Goal: Task Accomplishment & Management: Manage account settings

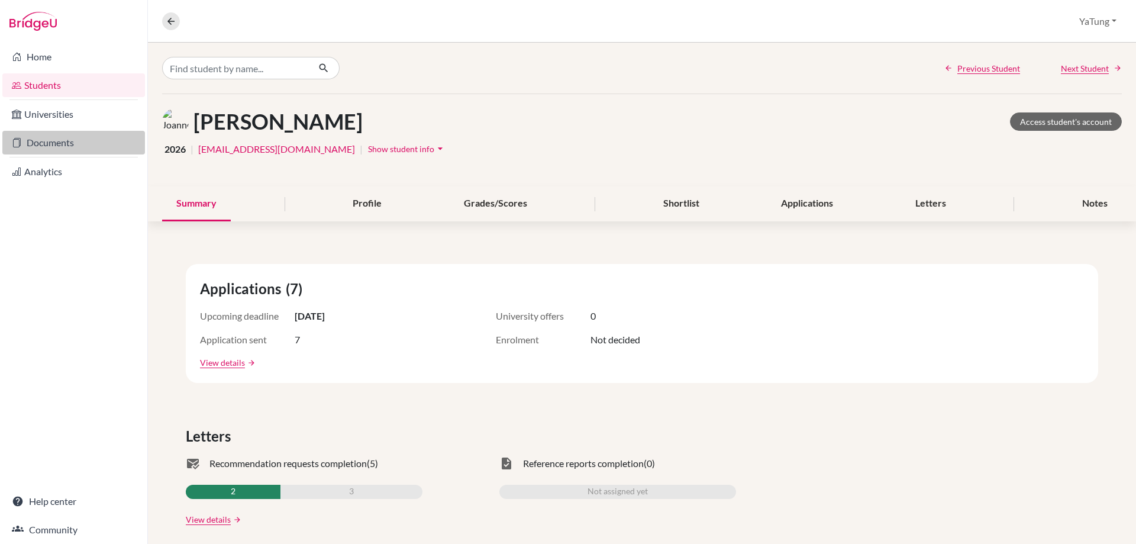
click at [54, 147] on link "Documents" at bounding box center [73, 143] width 143 height 24
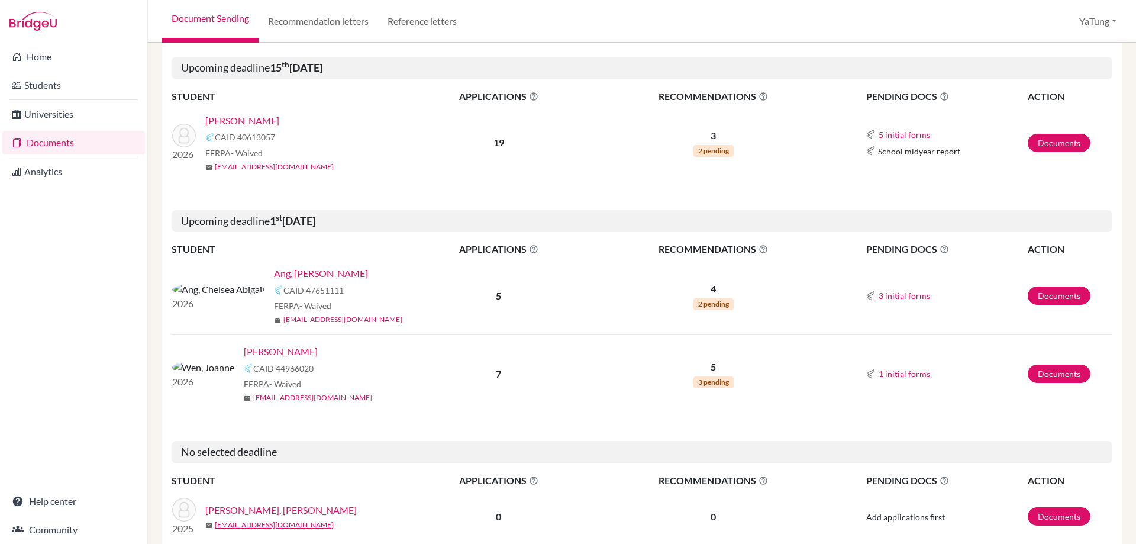
scroll to position [177, 0]
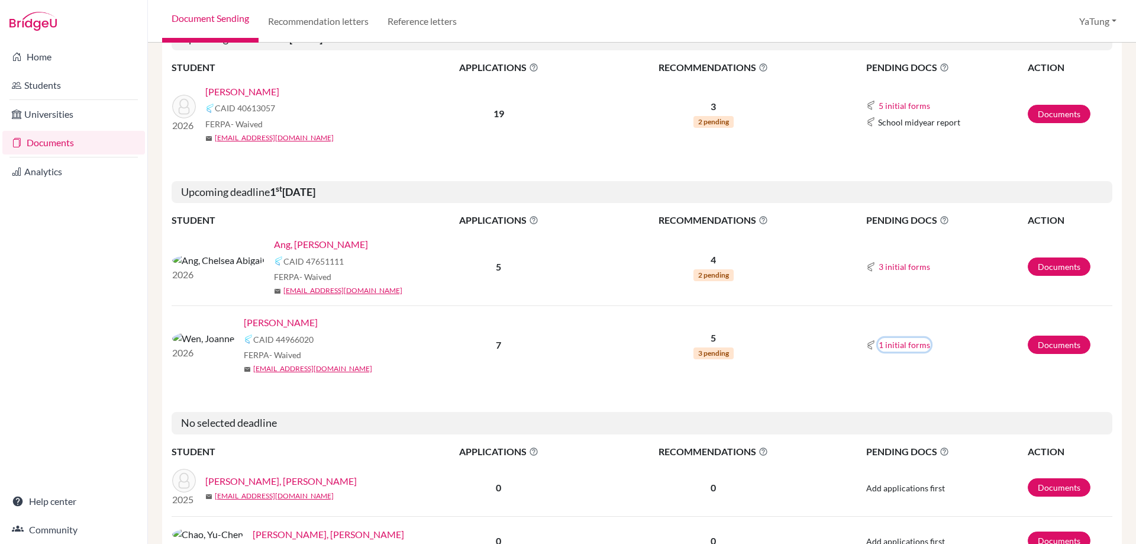
click at [878, 340] on button "1 initial forms" at bounding box center [904, 345] width 53 height 14
click at [886, 347] on button "1 initial forms" at bounding box center [904, 345] width 53 height 14
click at [1049, 344] on link "Documents" at bounding box center [1058, 344] width 63 height 18
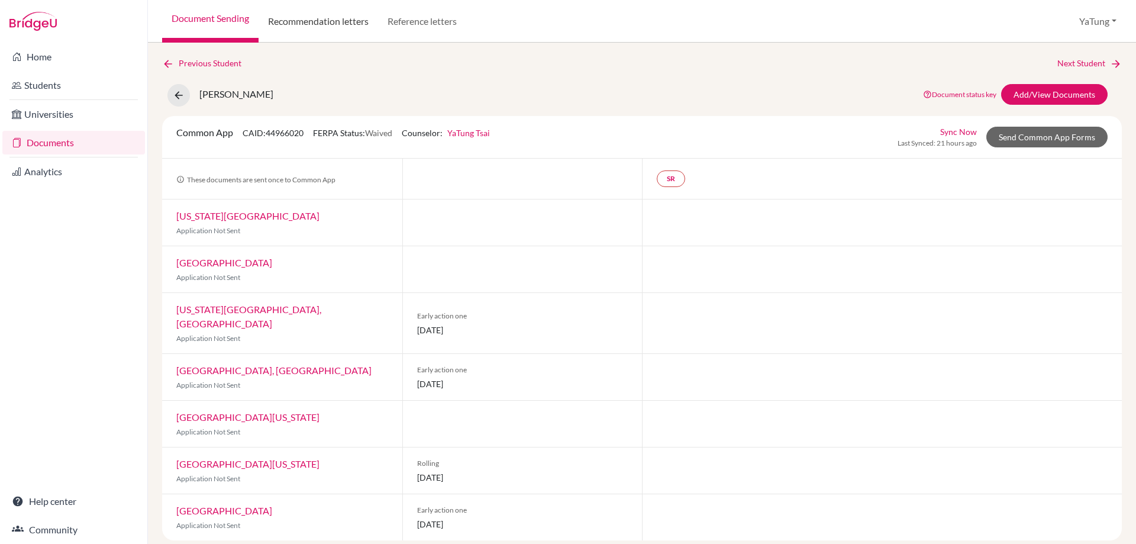
click at [297, 29] on link "Recommendation letters" at bounding box center [317, 21] width 119 height 43
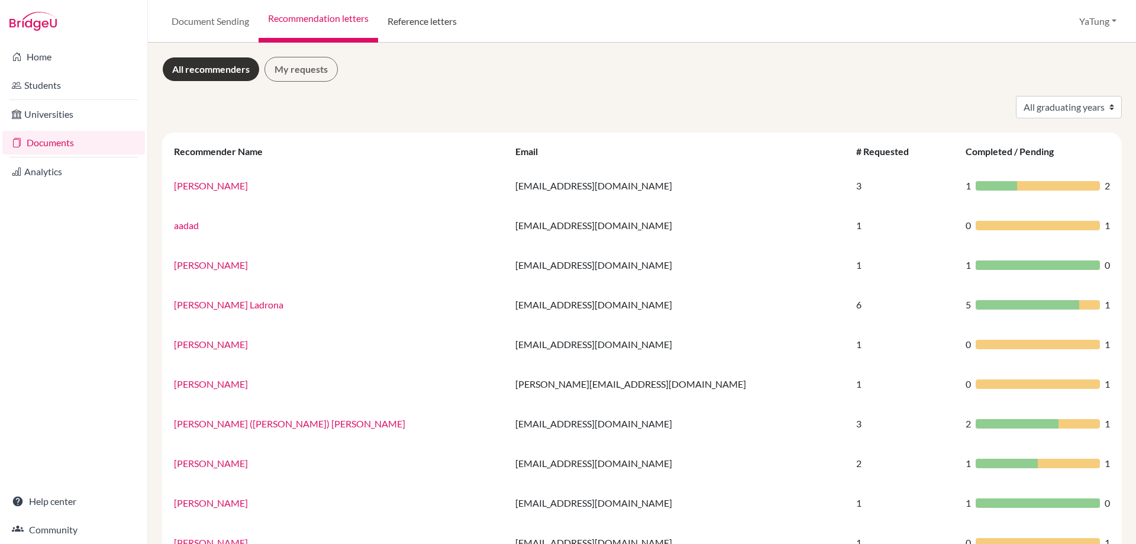
click at [426, 25] on link "Reference letters" at bounding box center [422, 21] width 88 height 43
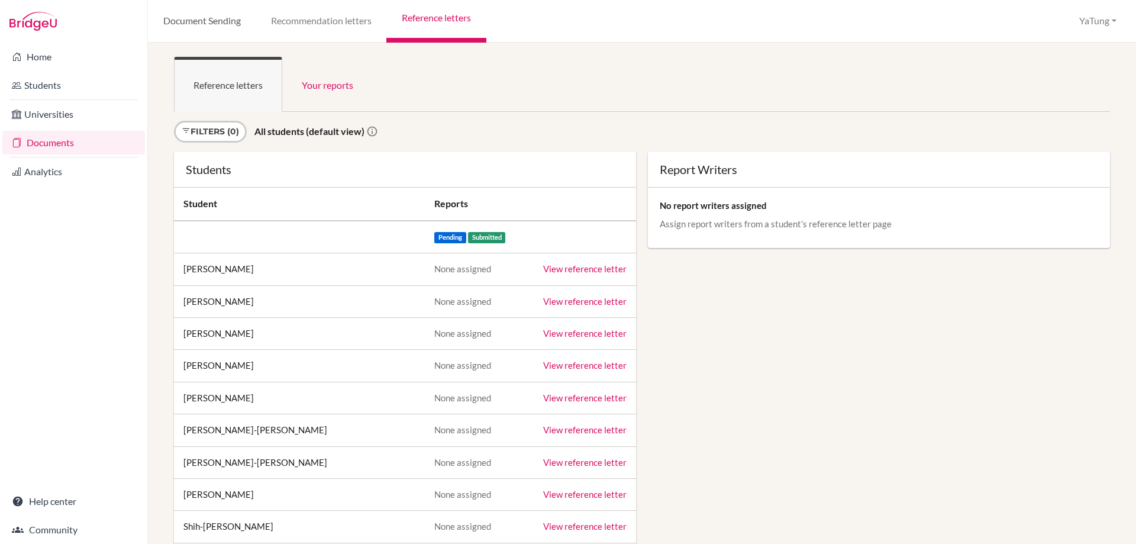
click at [184, 11] on link "Document Sending" at bounding box center [202, 21] width 108 height 43
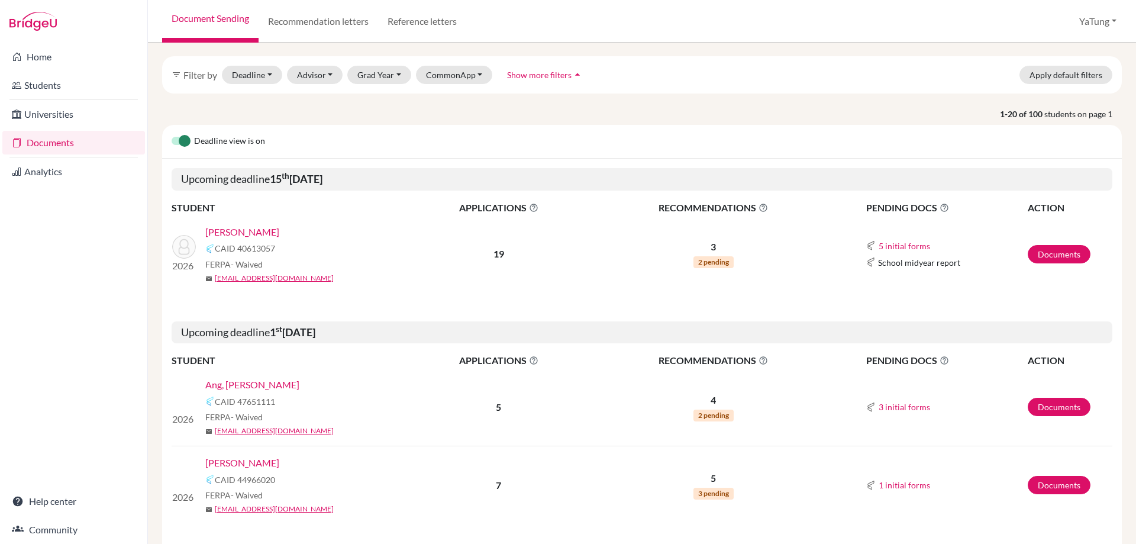
scroll to position [177, 0]
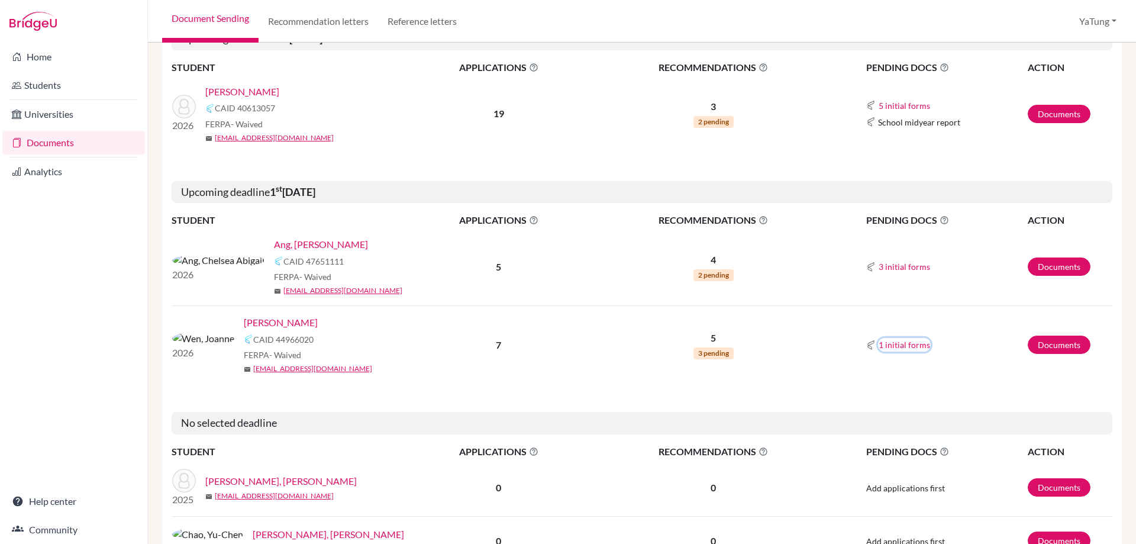
click at [900, 345] on button "1 initial forms" at bounding box center [904, 345] width 53 height 14
click at [708, 341] on p "5" at bounding box center [713, 338] width 247 height 14
click at [711, 355] on span "3 pending" at bounding box center [713, 353] width 40 height 12
click at [1060, 348] on link "Documents" at bounding box center [1058, 344] width 63 height 18
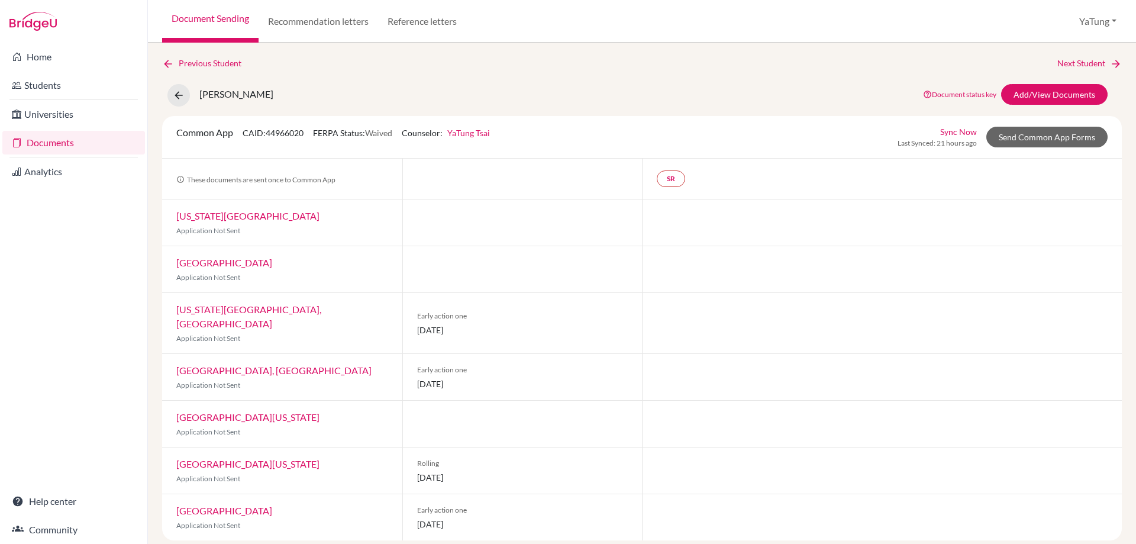
click at [542, 400] on div at bounding box center [522, 423] width 240 height 46
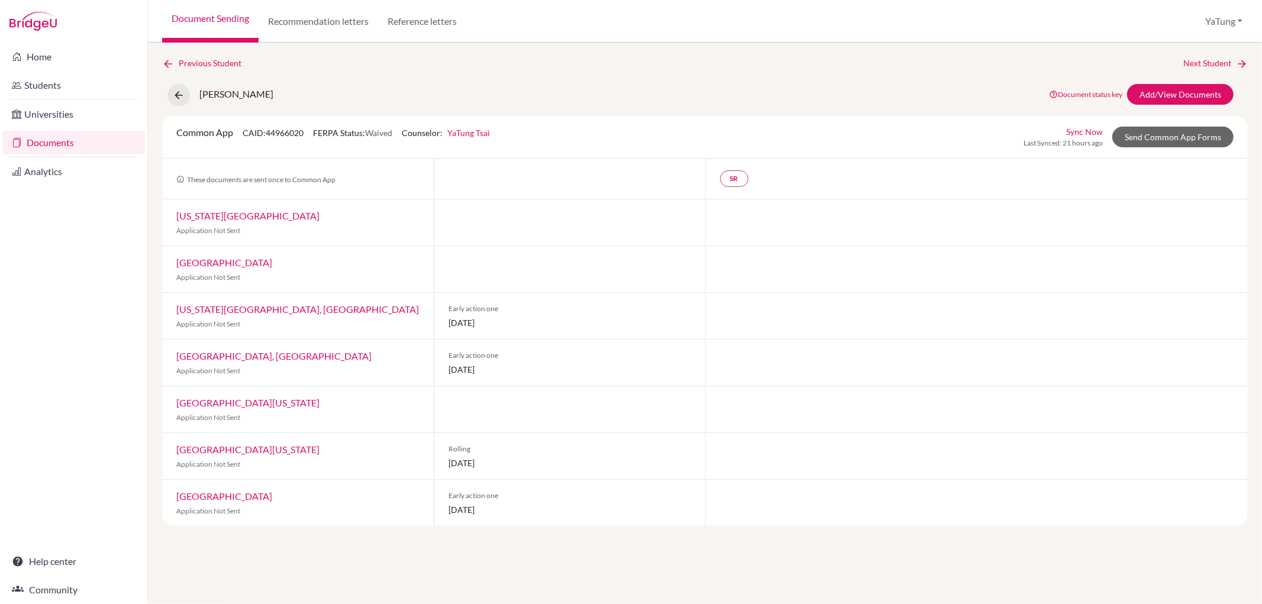
click at [244, 311] on link "[US_STATE][GEOGRAPHIC_DATA], [GEOGRAPHIC_DATA]" at bounding box center [297, 308] width 243 height 11
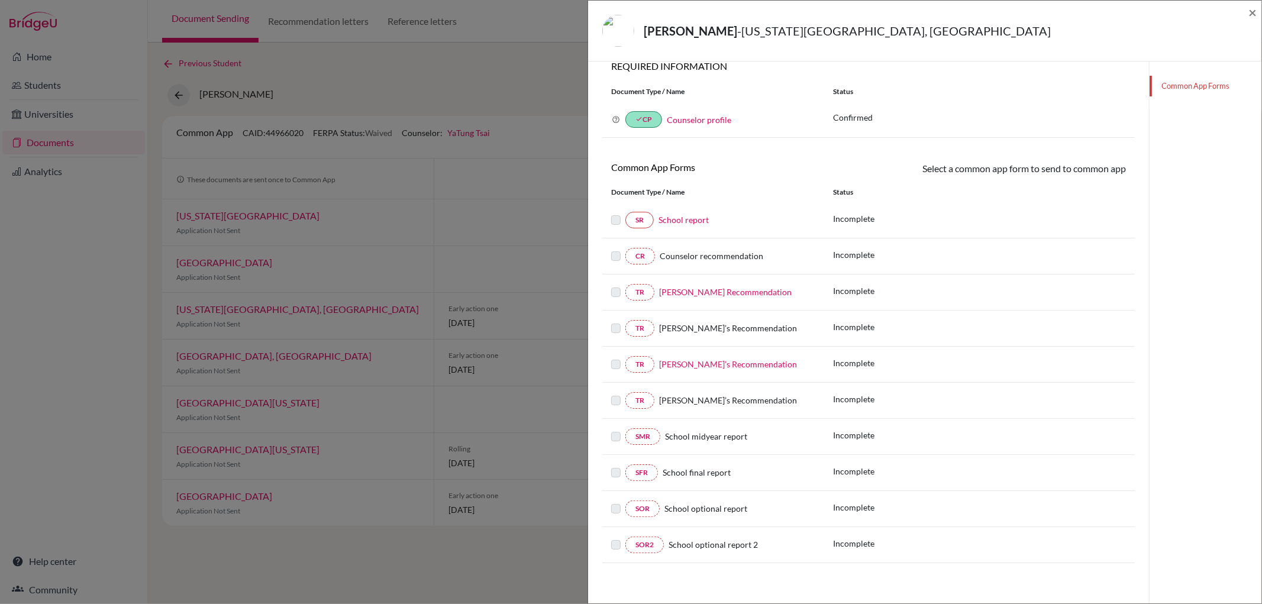
scroll to position [85, 0]
click at [614, 355] on label at bounding box center [615, 355] width 9 height 0
click at [641, 361] on link "TR" at bounding box center [639, 362] width 29 height 17
click at [755, 318] on div "TR [PERSON_NAME]’s Recommendation" at bounding box center [713, 326] width 204 height 17
click at [1135, 13] on span "×" at bounding box center [1252, 12] width 8 height 17
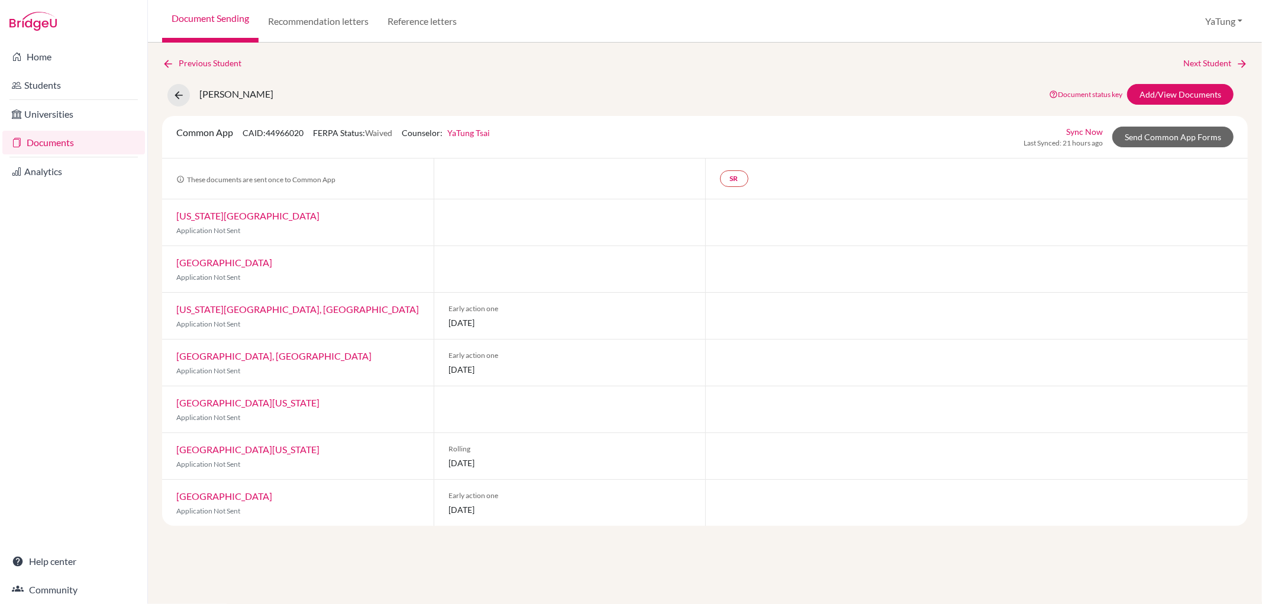
click at [300, 359] on link "[GEOGRAPHIC_DATA], [GEOGRAPHIC_DATA]" at bounding box center [273, 355] width 195 height 11
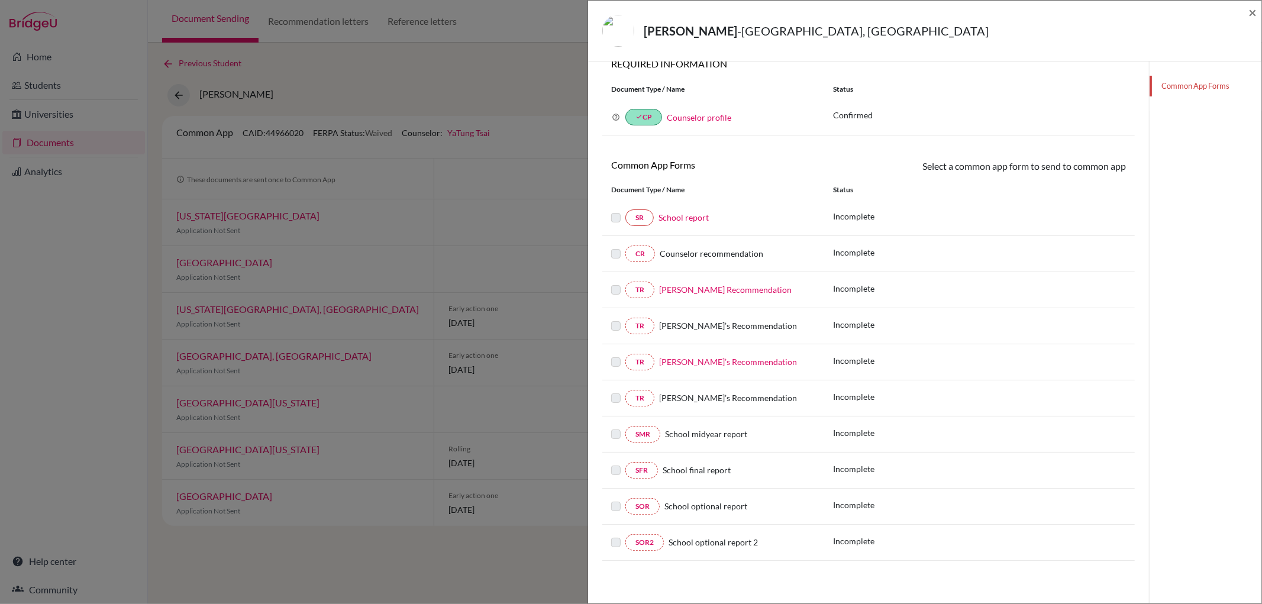
scroll to position [85, 0]
click at [618, 211] on label at bounding box center [615, 211] width 9 height 0
click at [611, 211] on label at bounding box center [615, 211] width 9 height 0
click at [1135, 8] on span "×" at bounding box center [1252, 12] width 8 height 17
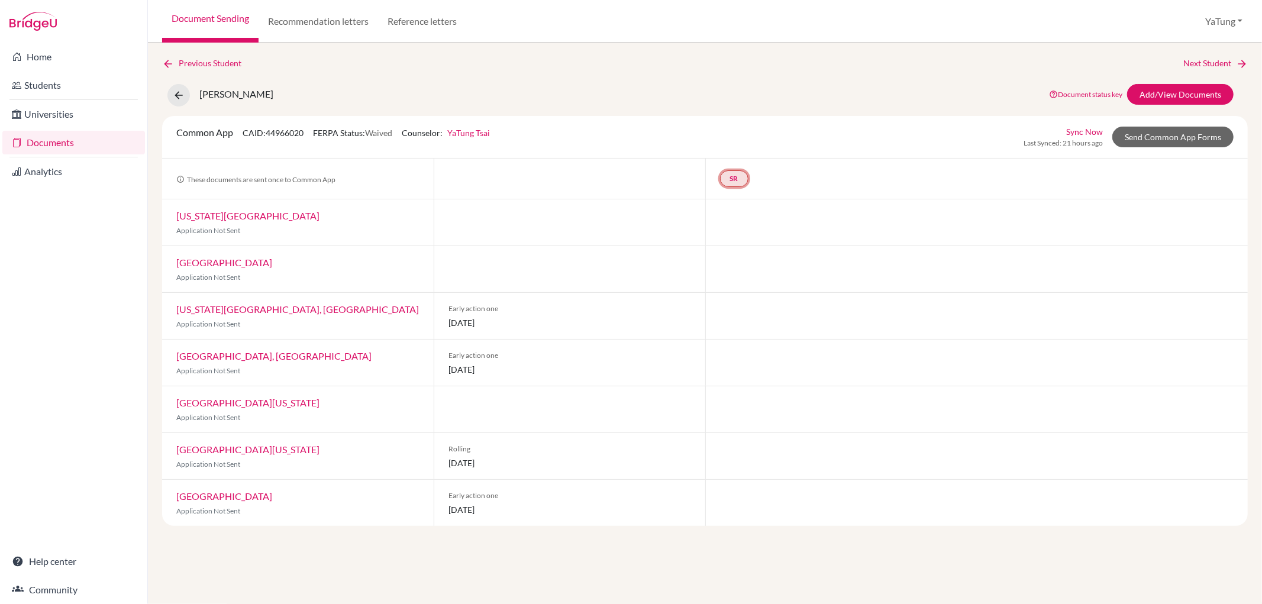
click at [738, 176] on link "SR" at bounding box center [734, 178] width 28 height 17
click at [729, 139] on link "School report" at bounding box center [734, 143] width 50 height 10
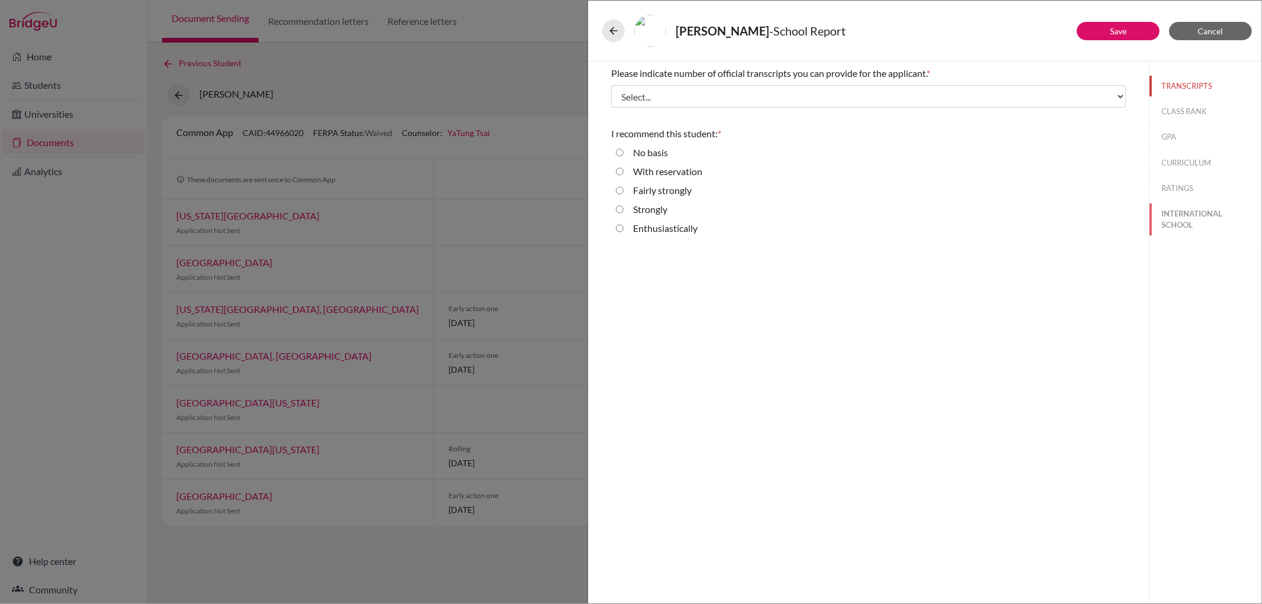
click at [1135, 216] on button "INTERNATIONAL SCHOOL" at bounding box center [1205, 219] width 112 height 32
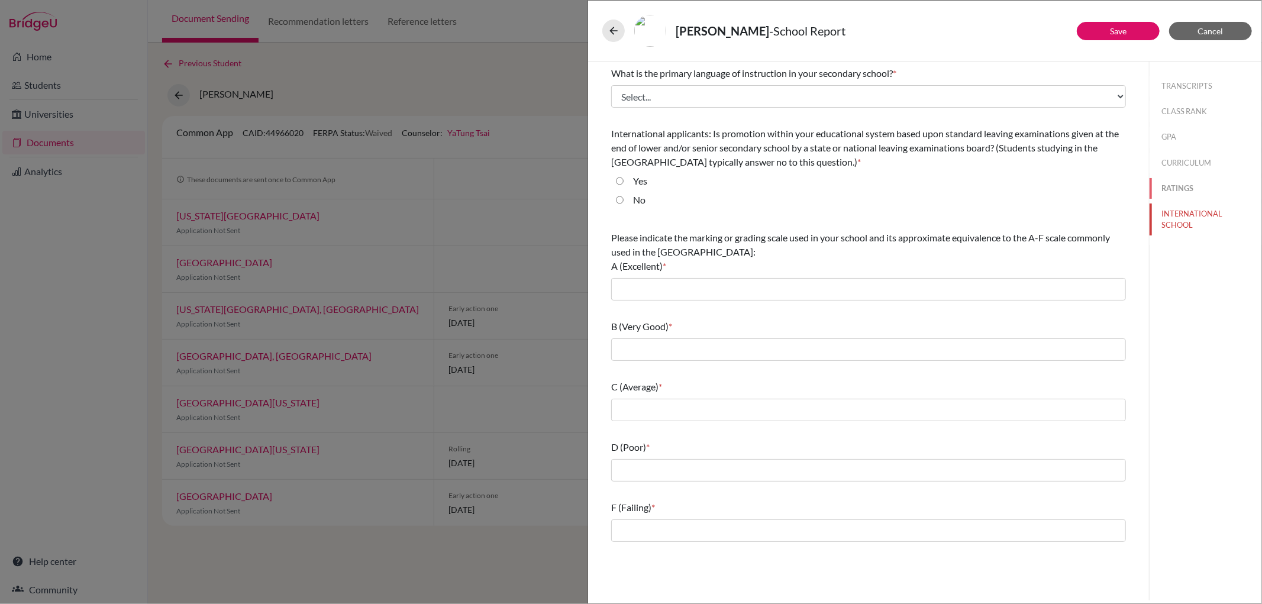
click at [1135, 183] on button "RATINGS" at bounding box center [1205, 188] width 112 height 21
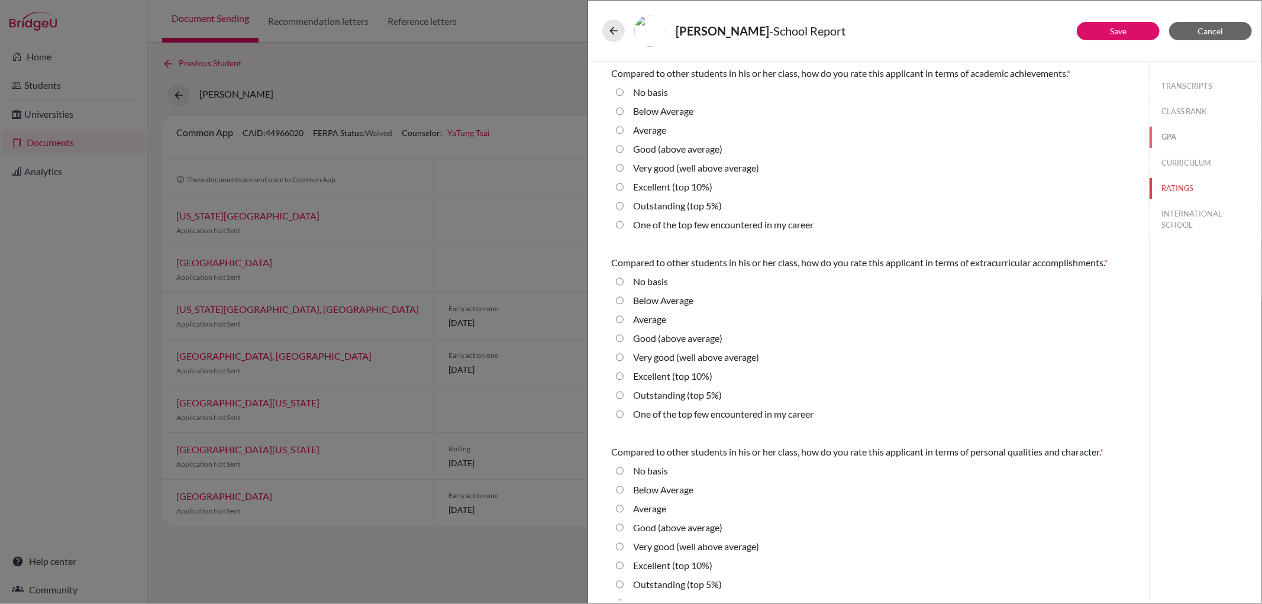
click at [1135, 147] on button "GPA" at bounding box center [1205, 137] width 112 height 21
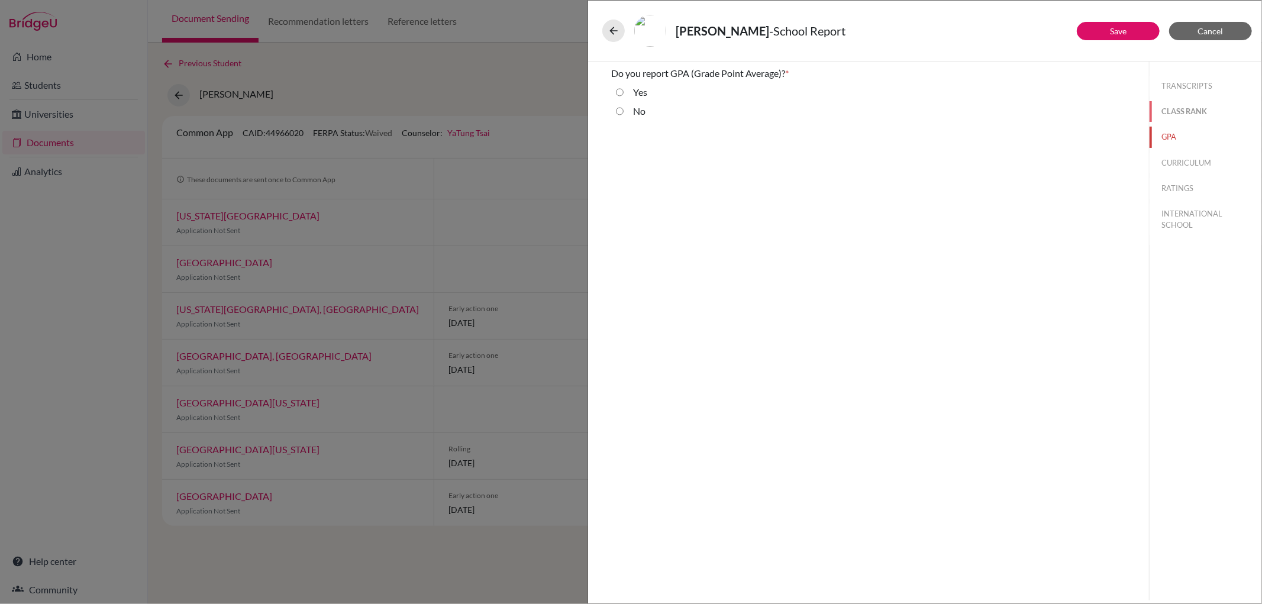
click at [1135, 110] on button "CLASS RANK" at bounding box center [1205, 111] width 112 height 21
click at [1135, 86] on button "TRANSCRIPTS" at bounding box center [1205, 86] width 112 height 21
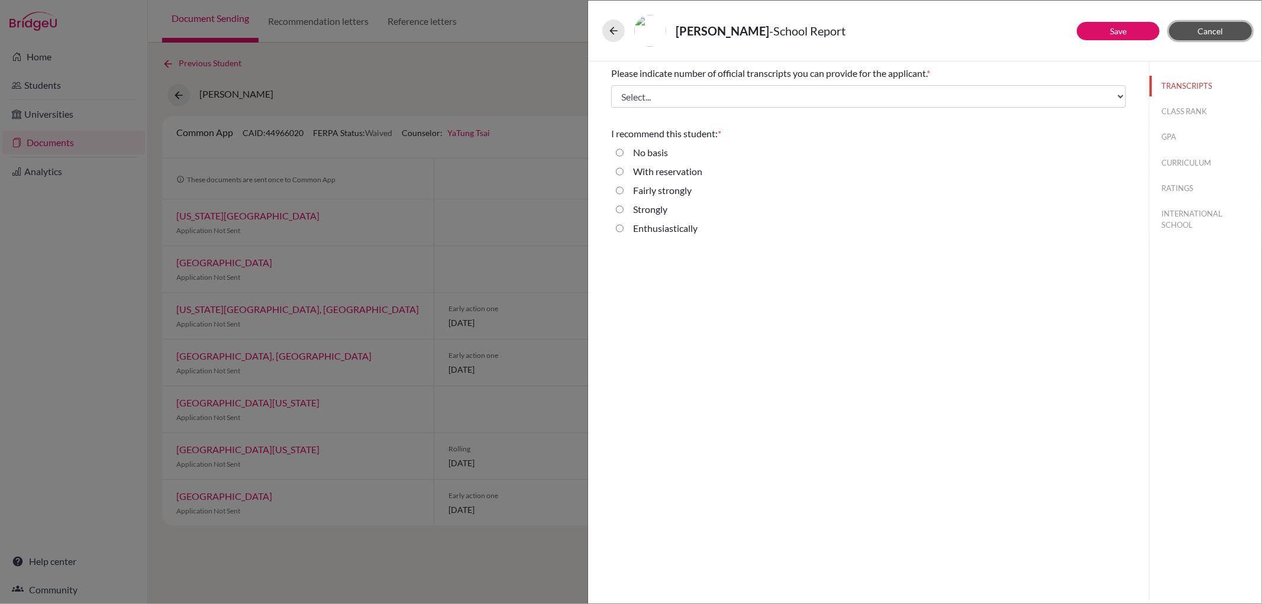
click at [1135, 33] on button "Cancel" at bounding box center [1210, 31] width 83 height 18
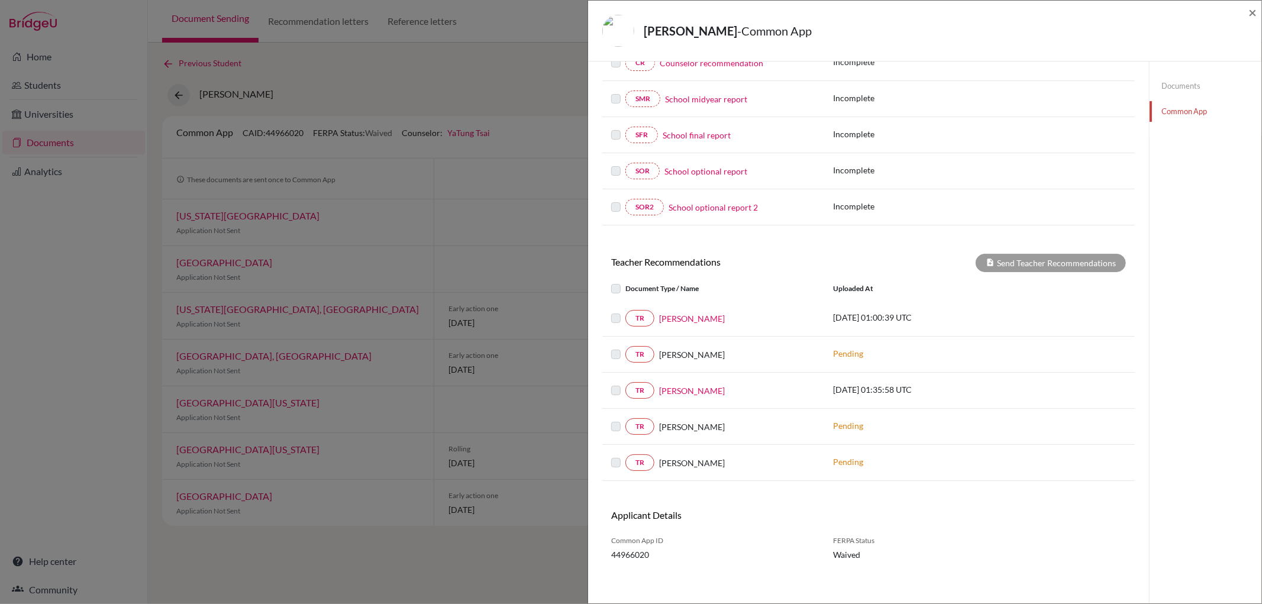
scroll to position [216, 0]
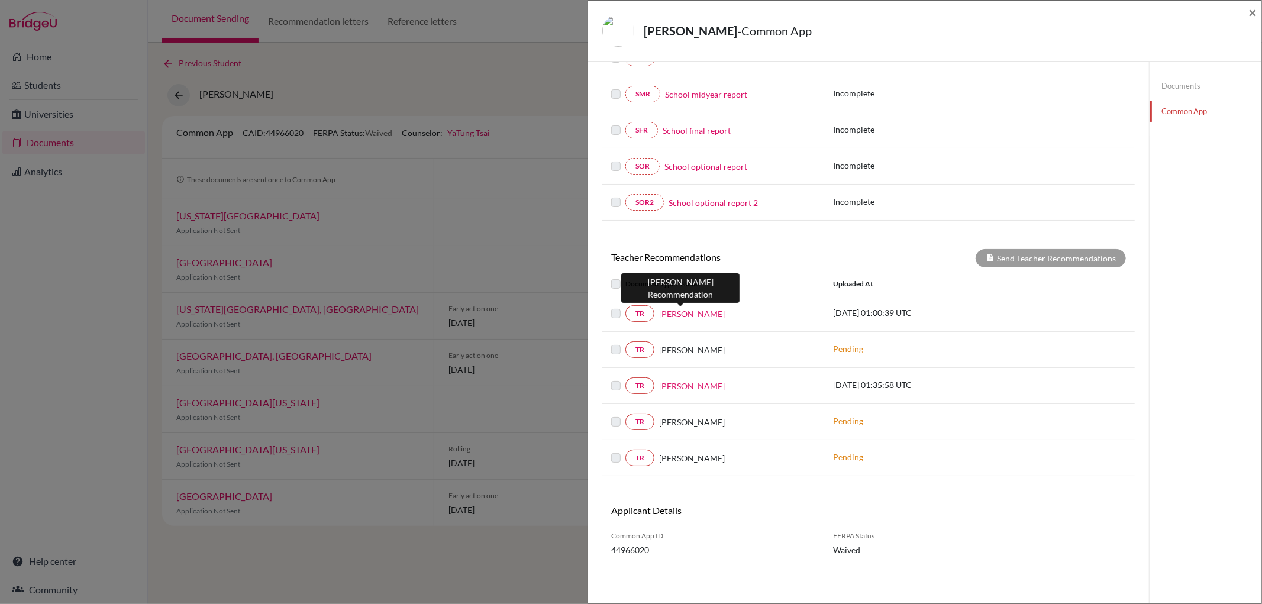
click at [678, 314] on link "[PERSON_NAME]" at bounding box center [692, 314] width 66 height 12
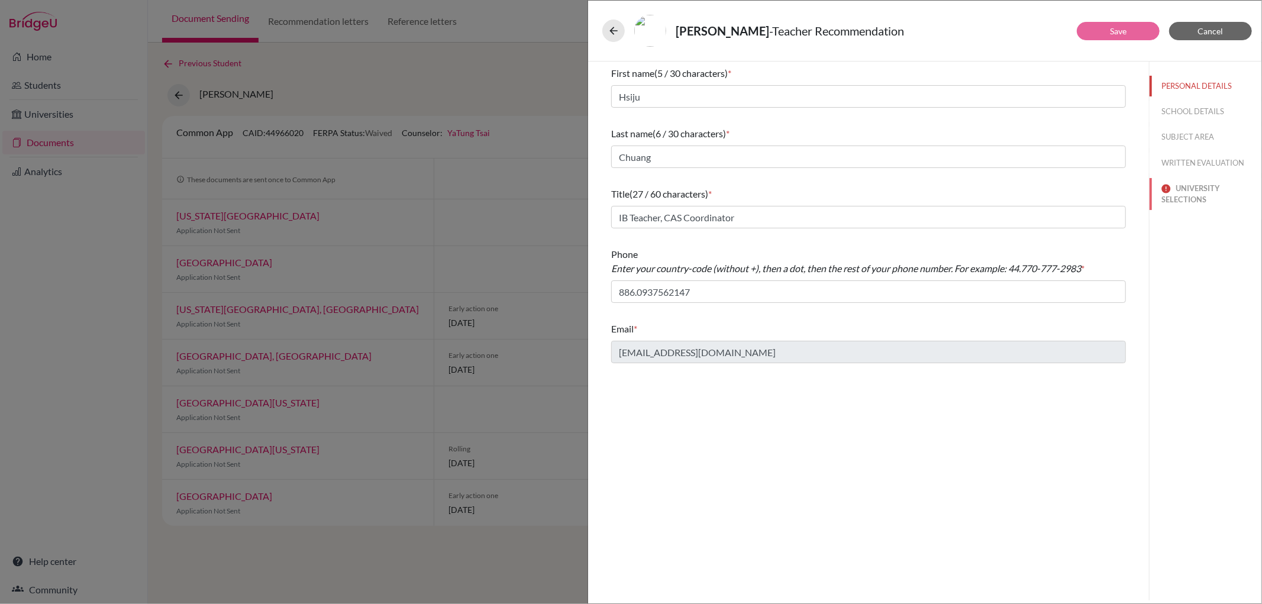
click at [1135, 192] on button "UNIVERSITY SELECTIONS" at bounding box center [1205, 194] width 112 height 32
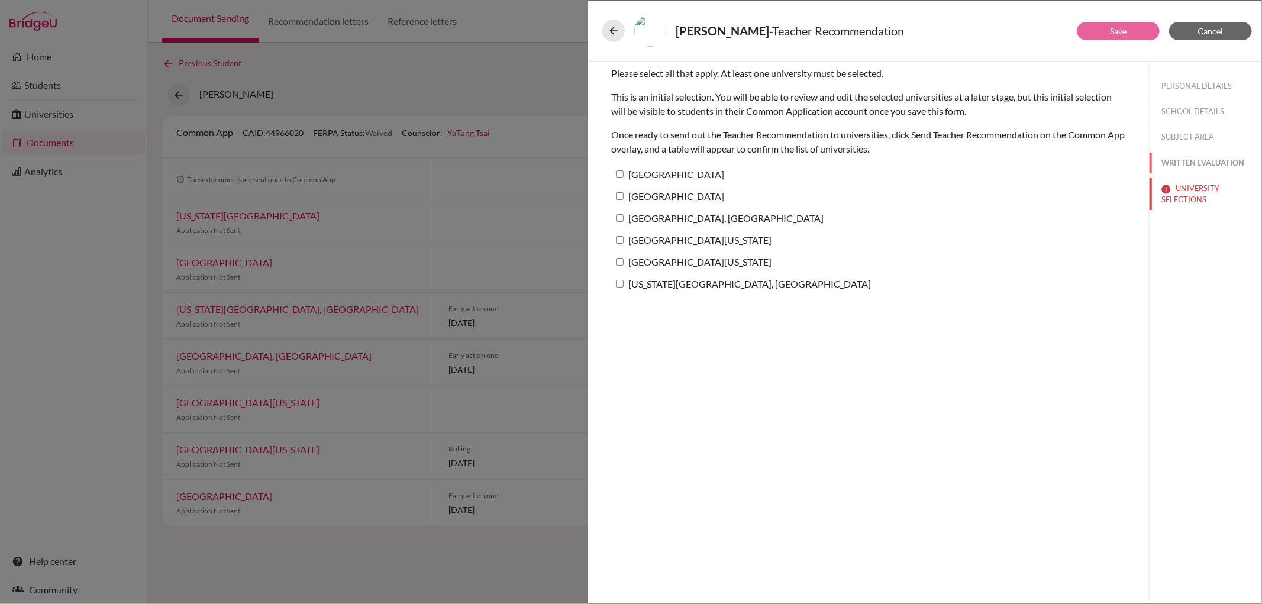
click at [1135, 154] on button "WRITTEN EVALUATION" at bounding box center [1205, 163] width 112 height 21
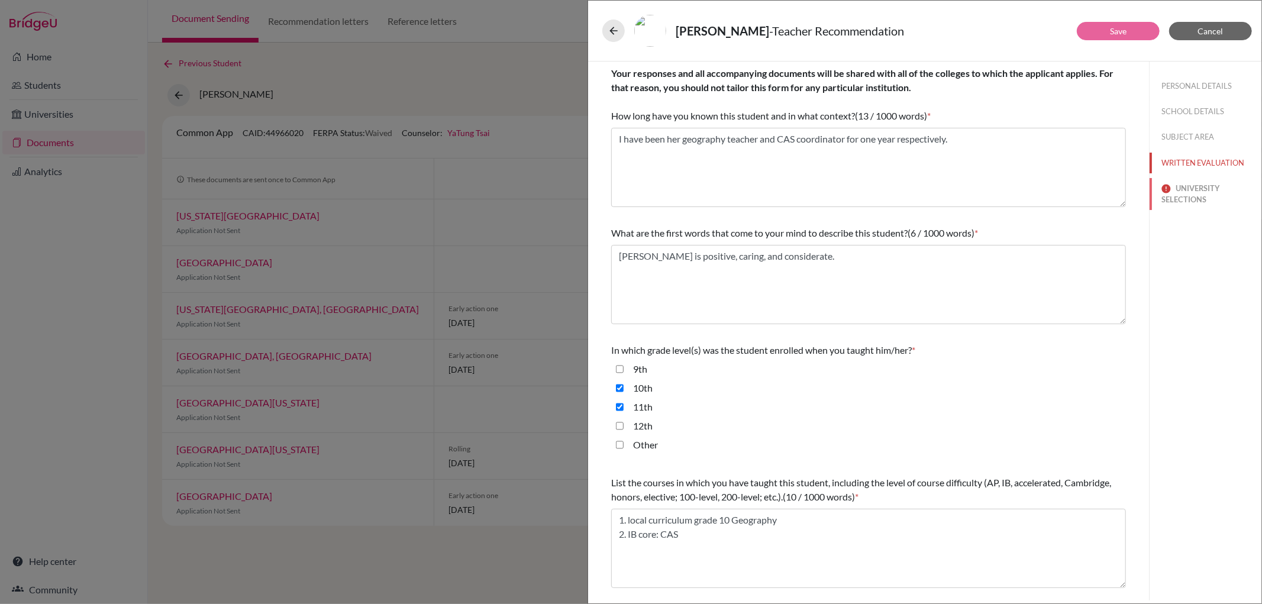
click at [1135, 191] on button "UNIVERSITY SELECTIONS" at bounding box center [1205, 194] width 112 height 32
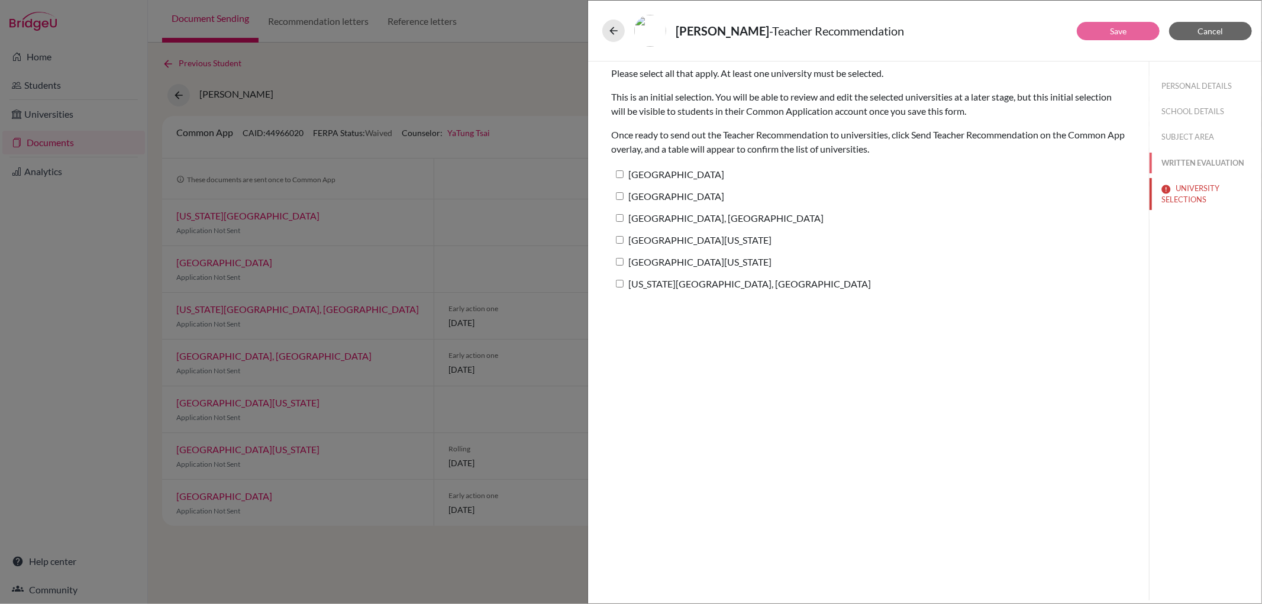
click at [1135, 166] on button "WRITTEN EVALUATION" at bounding box center [1205, 163] width 112 height 21
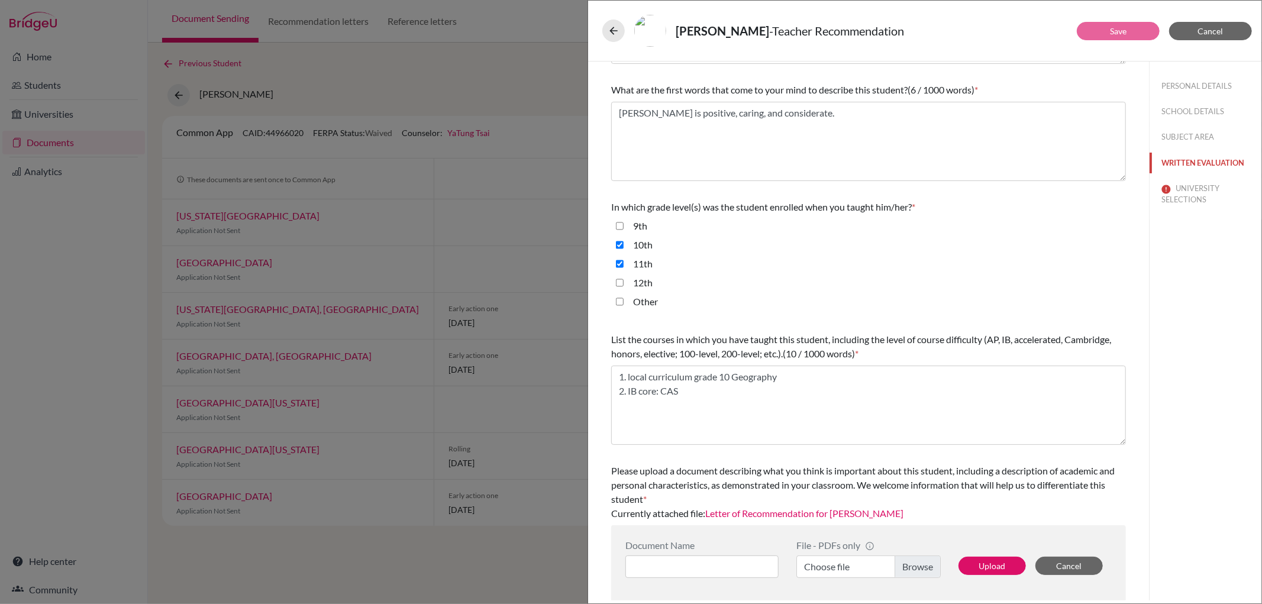
scroll to position [144, 0]
click at [1135, 139] on button "SUBJECT AREA" at bounding box center [1205, 137] width 112 height 21
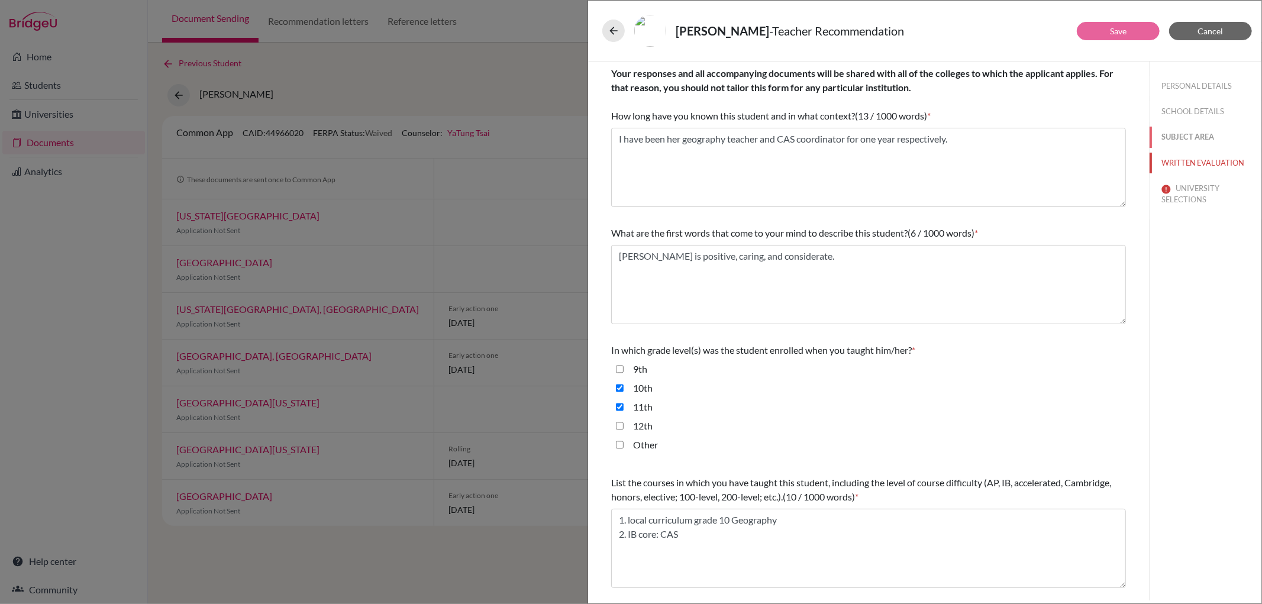
select select "4"
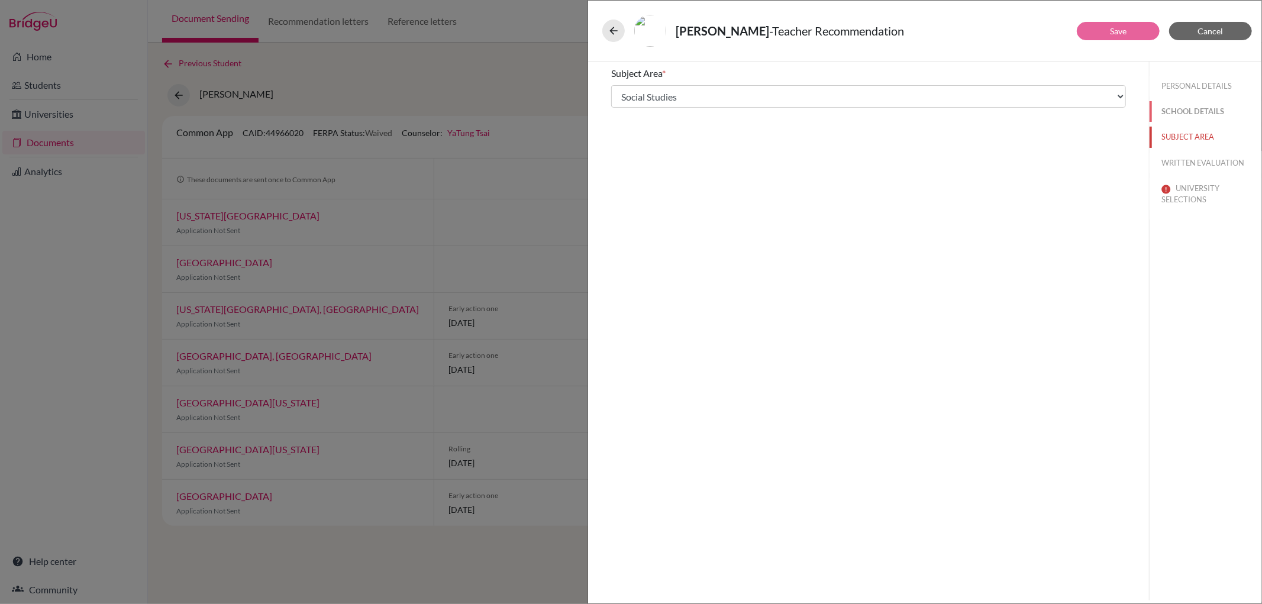
click at [1135, 114] on button "SCHOOL DETAILS" at bounding box center [1205, 111] width 112 height 21
click at [1135, 88] on button "PERSONAL DETAILS" at bounding box center [1205, 86] width 112 height 21
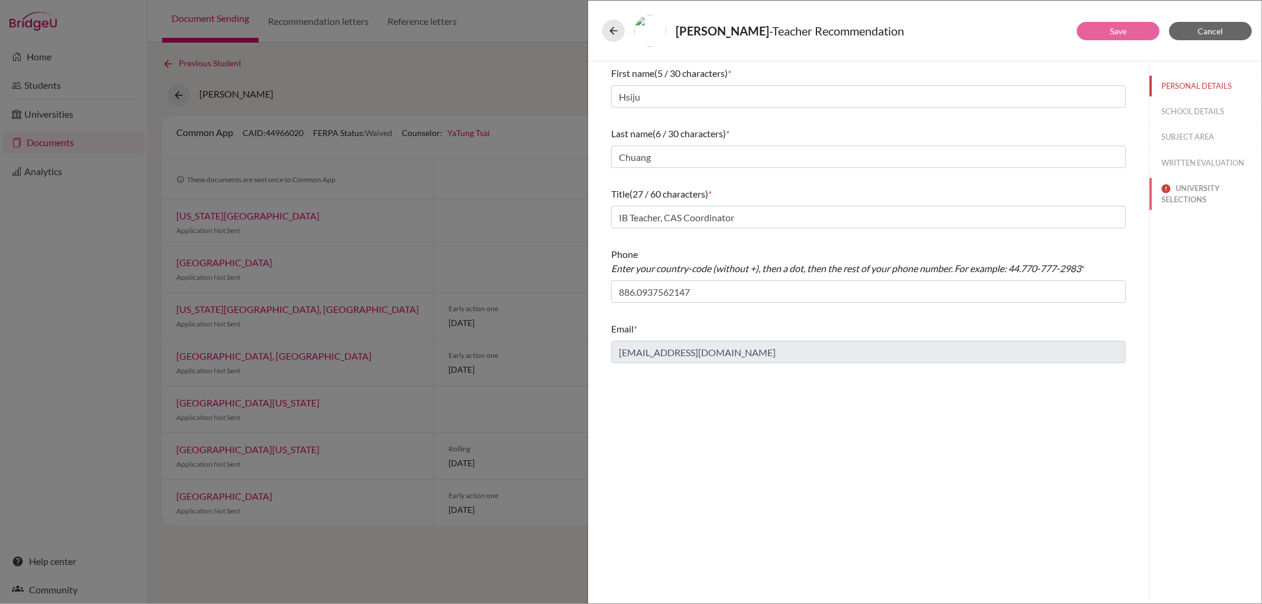
click at [1135, 195] on button "UNIVERSITY SELECTIONS" at bounding box center [1205, 194] width 112 height 32
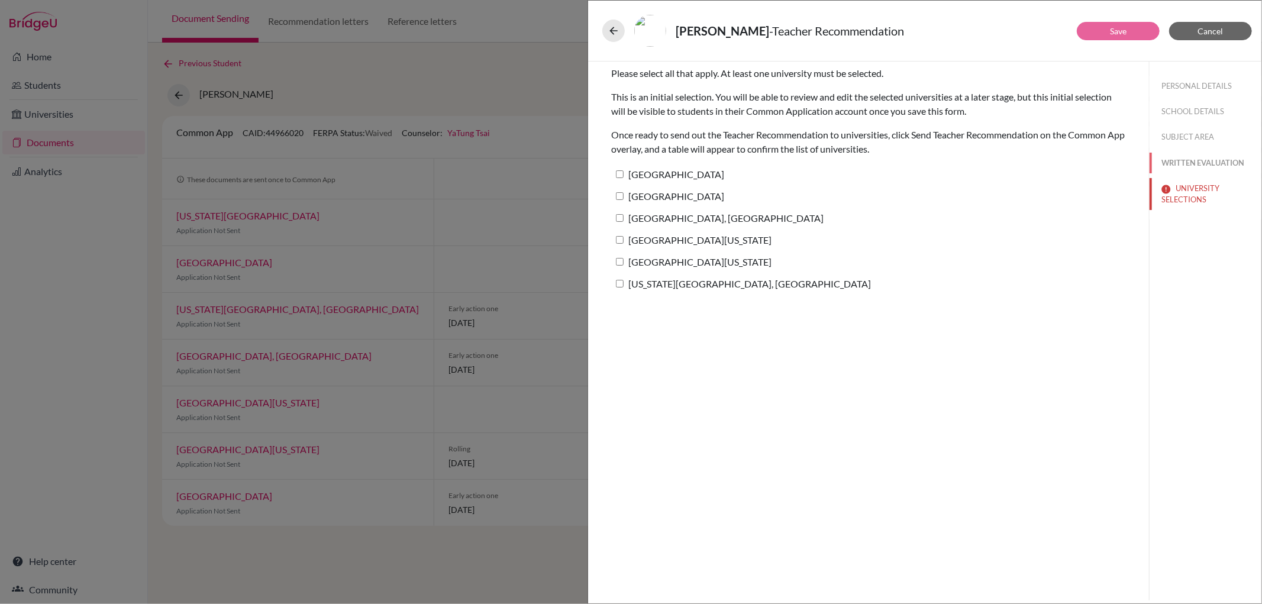
click at [1135, 160] on button "WRITTEN EVALUATION" at bounding box center [1205, 163] width 112 height 21
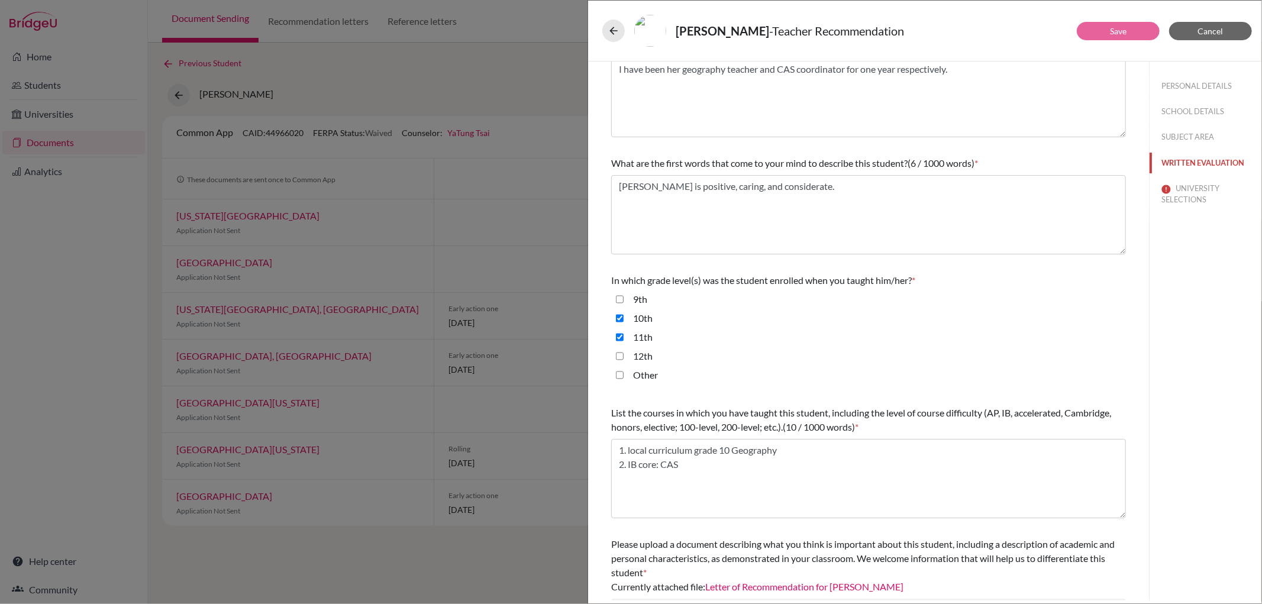
scroll to position [144, 0]
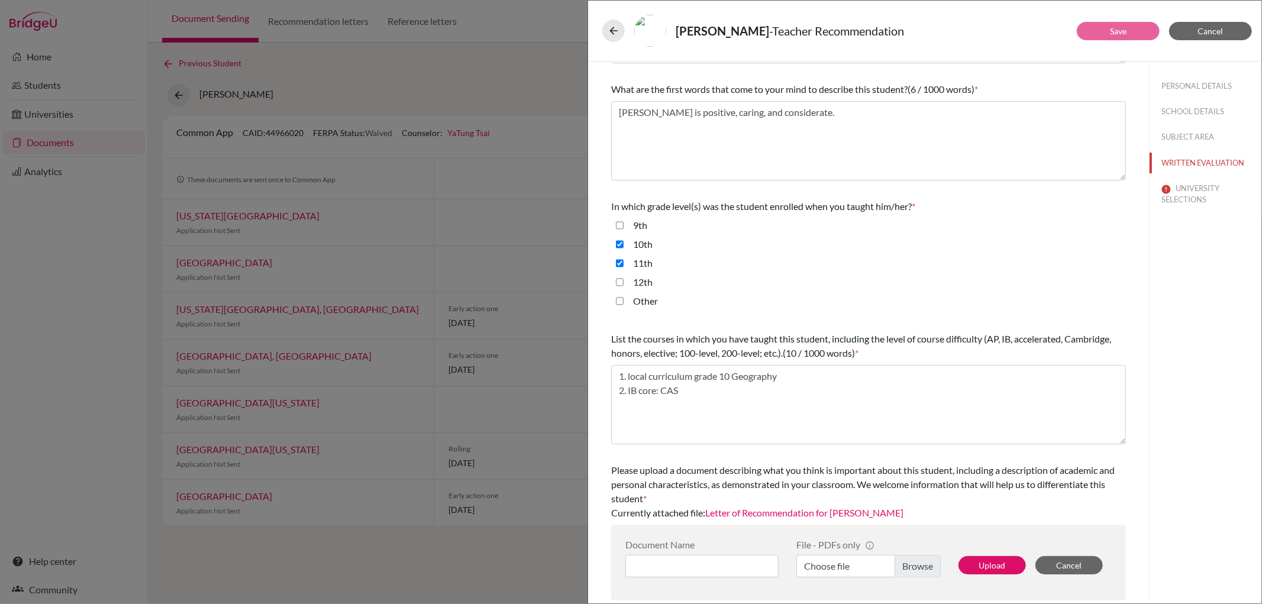
click at [865, 515] on link "Letter of Recommendation for [PERSON_NAME]" at bounding box center [804, 512] width 198 height 11
click at [1135, 30] on span "Cancel" at bounding box center [1210, 31] width 25 height 10
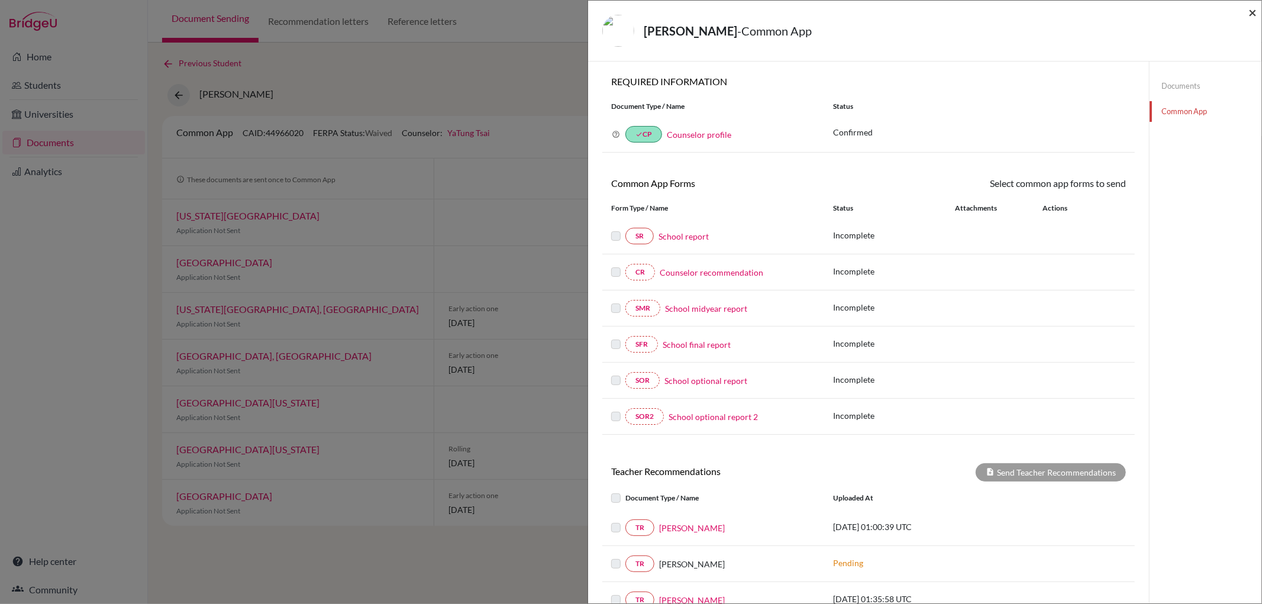
click at [1135, 10] on span "×" at bounding box center [1252, 12] width 8 height 17
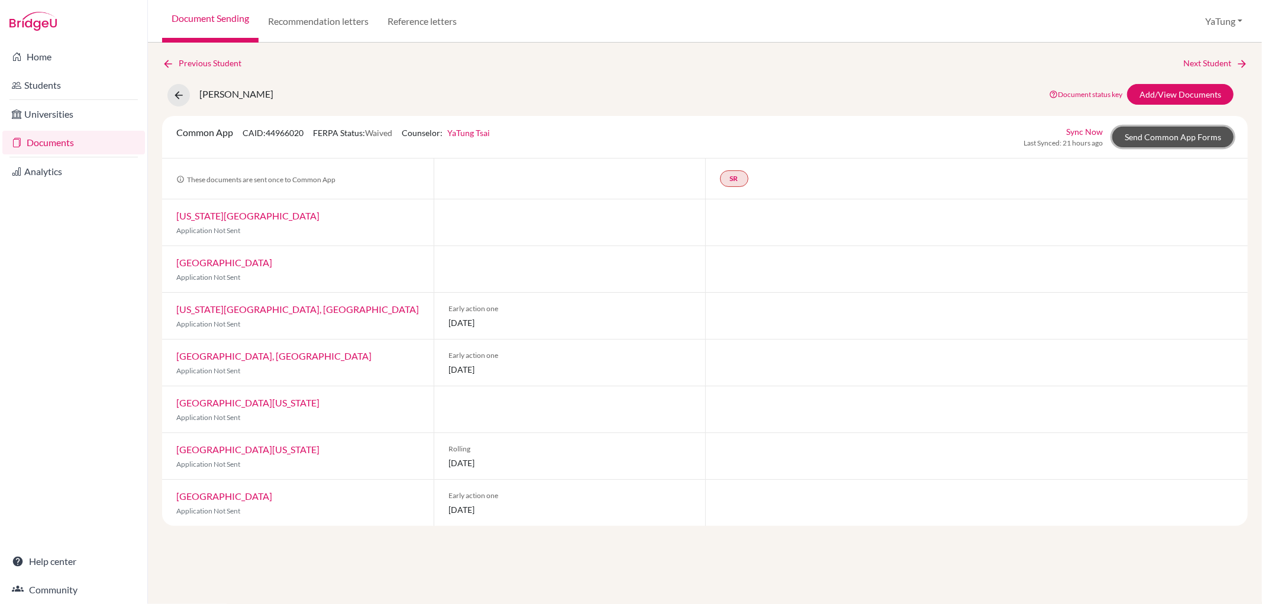
click at [1135, 134] on link "Send Common App Forms" at bounding box center [1172, 137] width 121 height 21
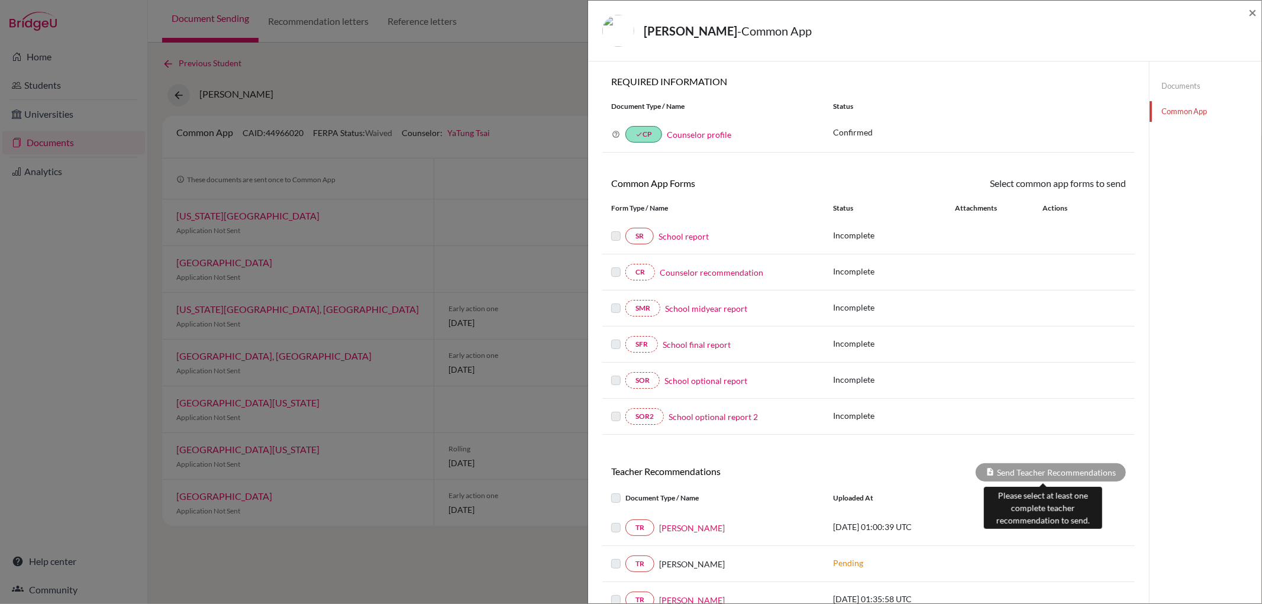
click at [1018, 476] on div "Send Teacher Recommendations" at bounding box center [1050, 472] width 150 height 18
click at [1135, 7] on span "×" at bounding box center [1252, 12] width 8 height 17
